Goal: Information Seeking & Learning: Learn about a topic

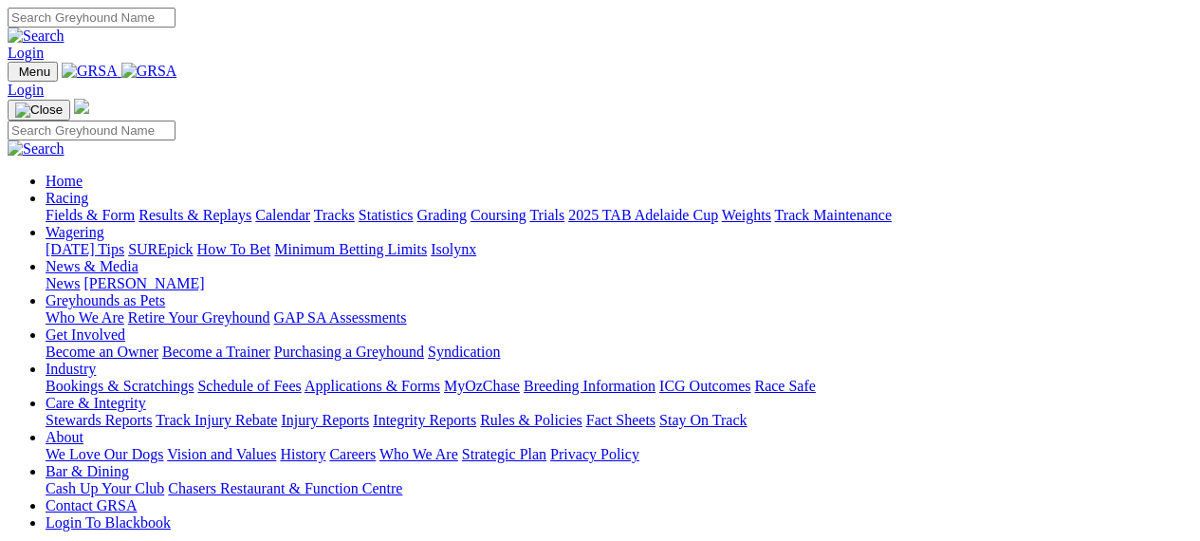
click at [90, 207] on link "Fields & Form" at bounding box center [90, 215] width 89 height 16
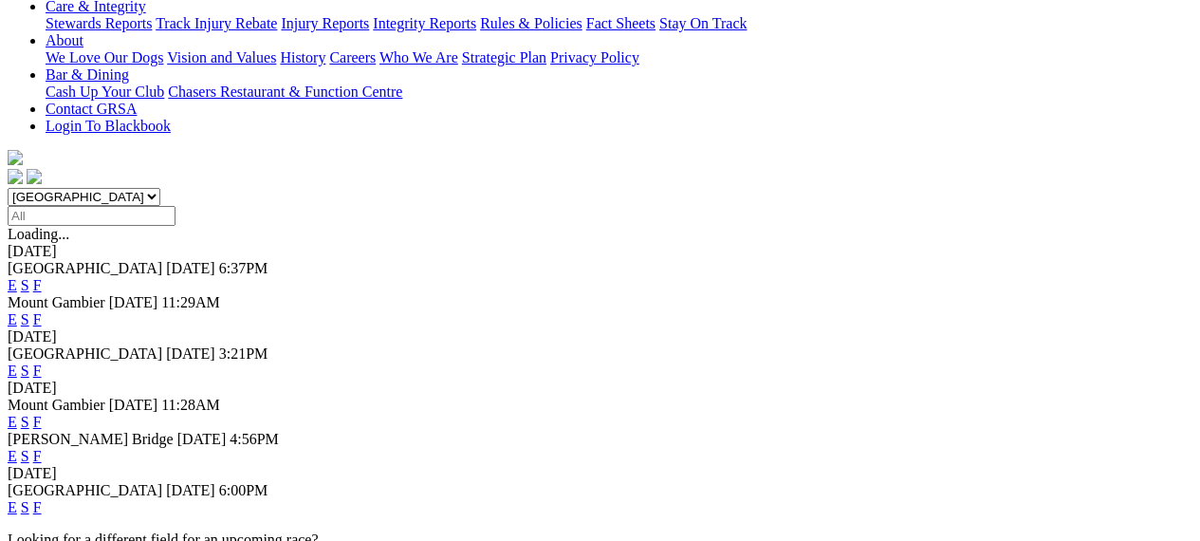
scroll to position [439, 0]
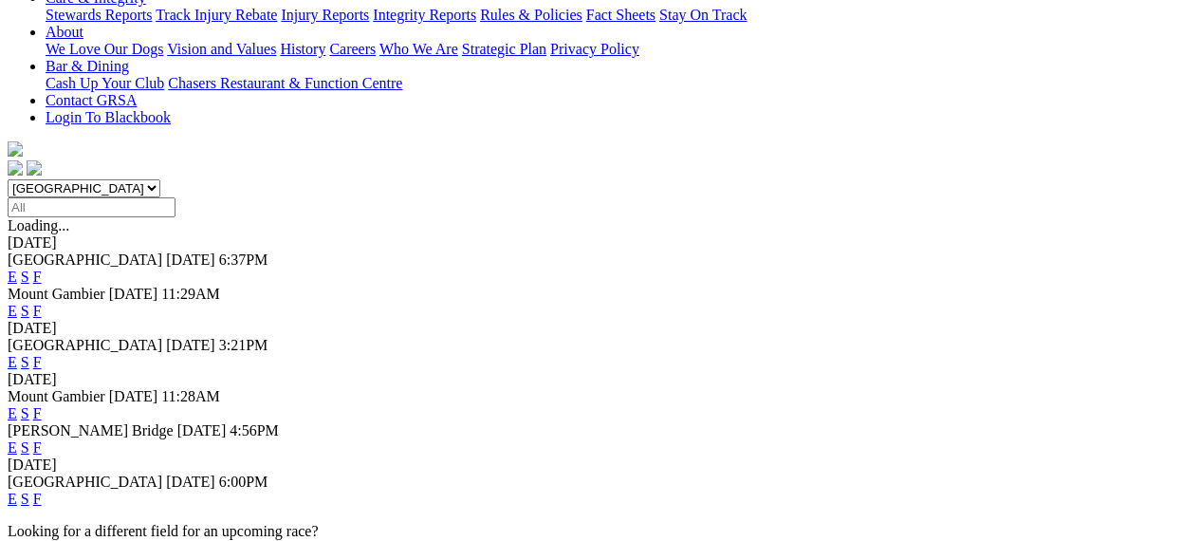
click at [42, 490] on link "F" at bounding box center [37, 498] width 9 height 16
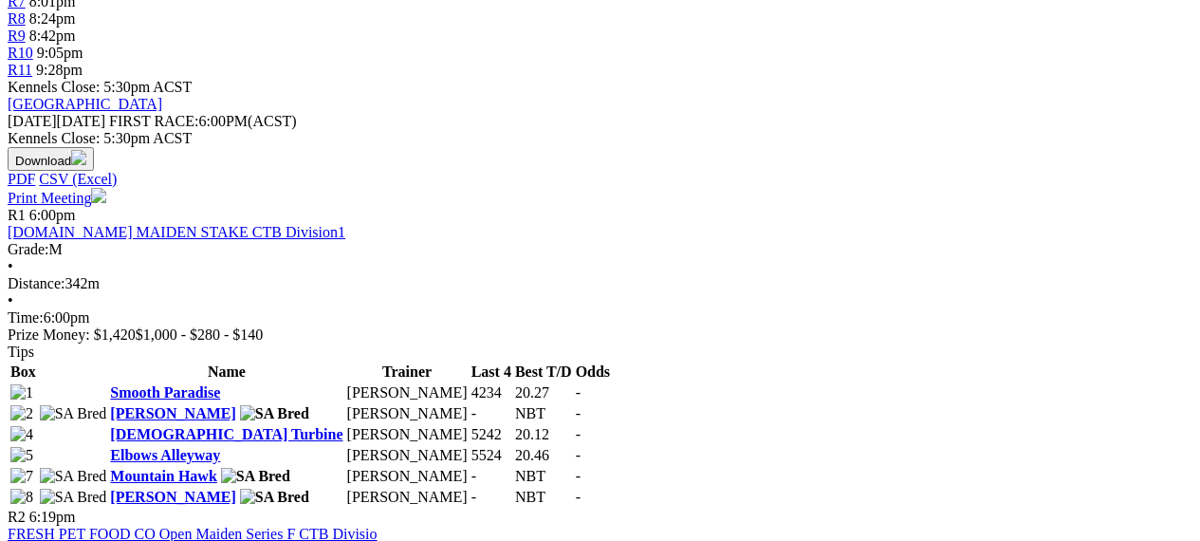
scroll to position [774, 0]
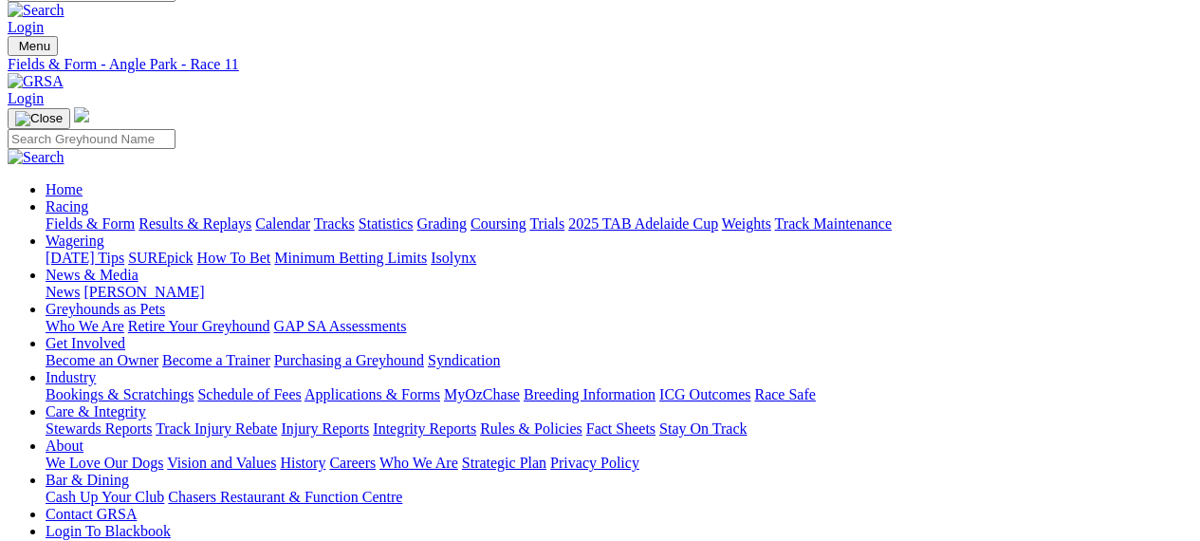
scroll to position [4, 0]
